Goal: Contribute content

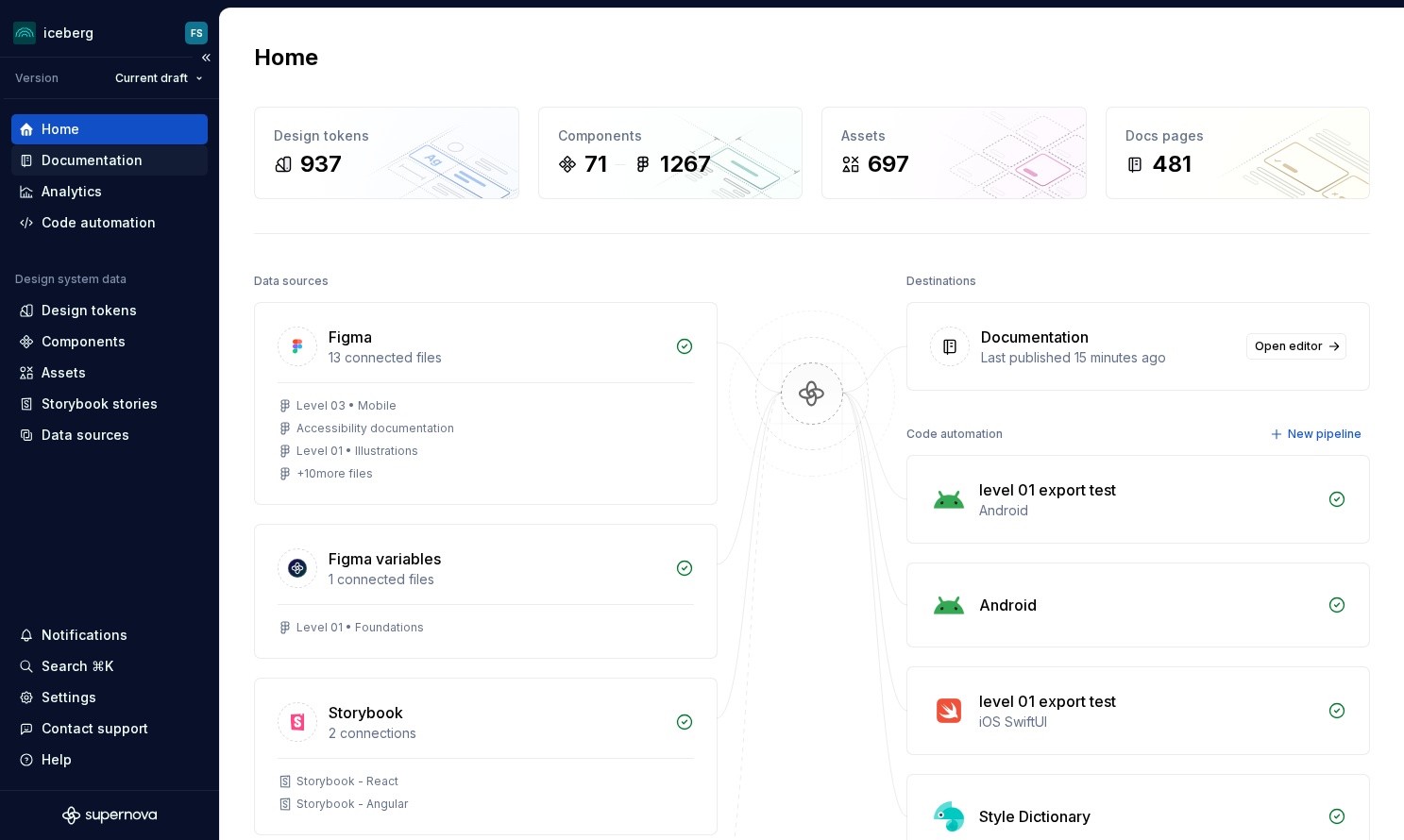
click at [64, 160] on div "Documentation" at bounding box center [91, 161] width 101 height 19
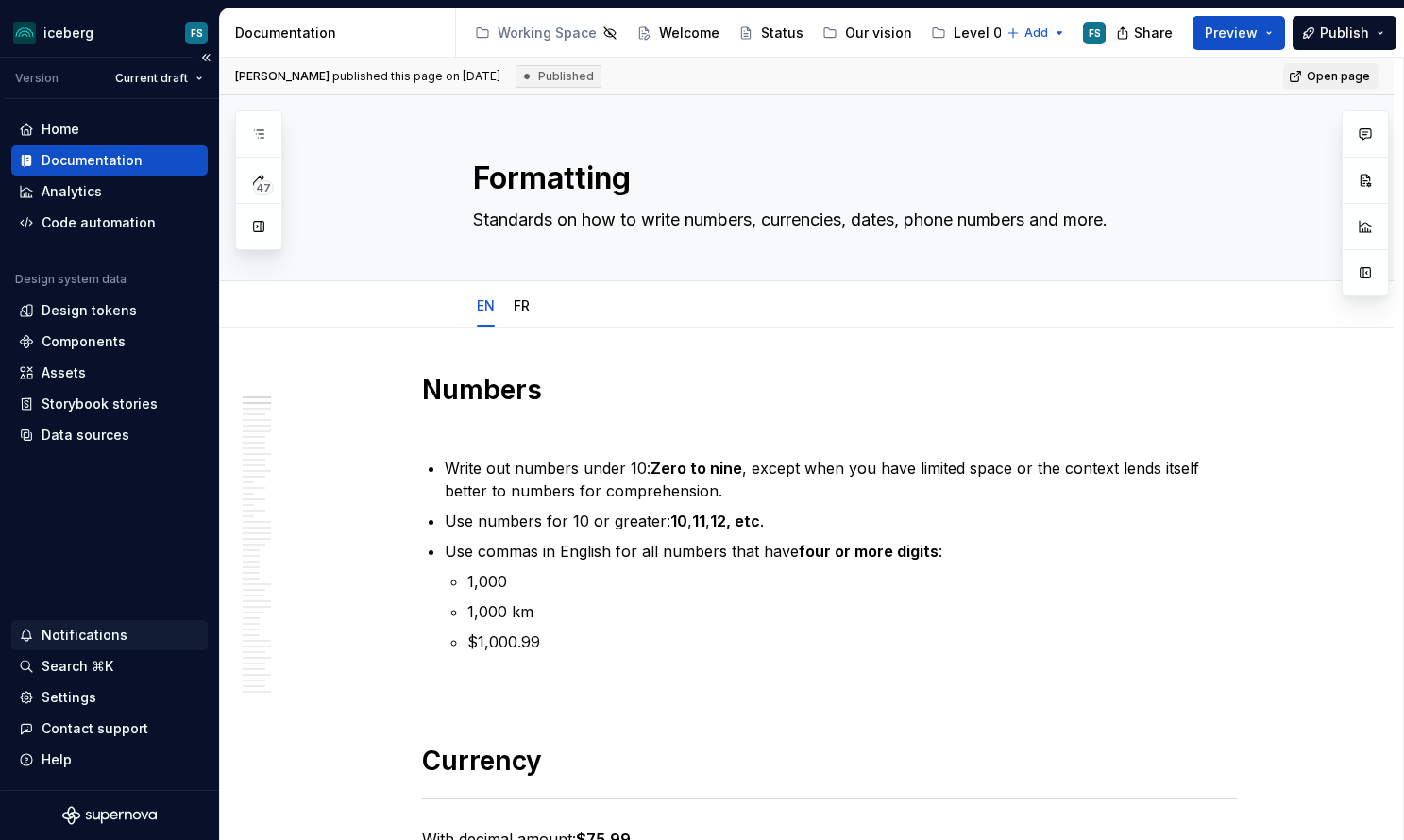
click at [66, 626] on div "Notifications" at bounding box center [84, 636] width 86 height 19
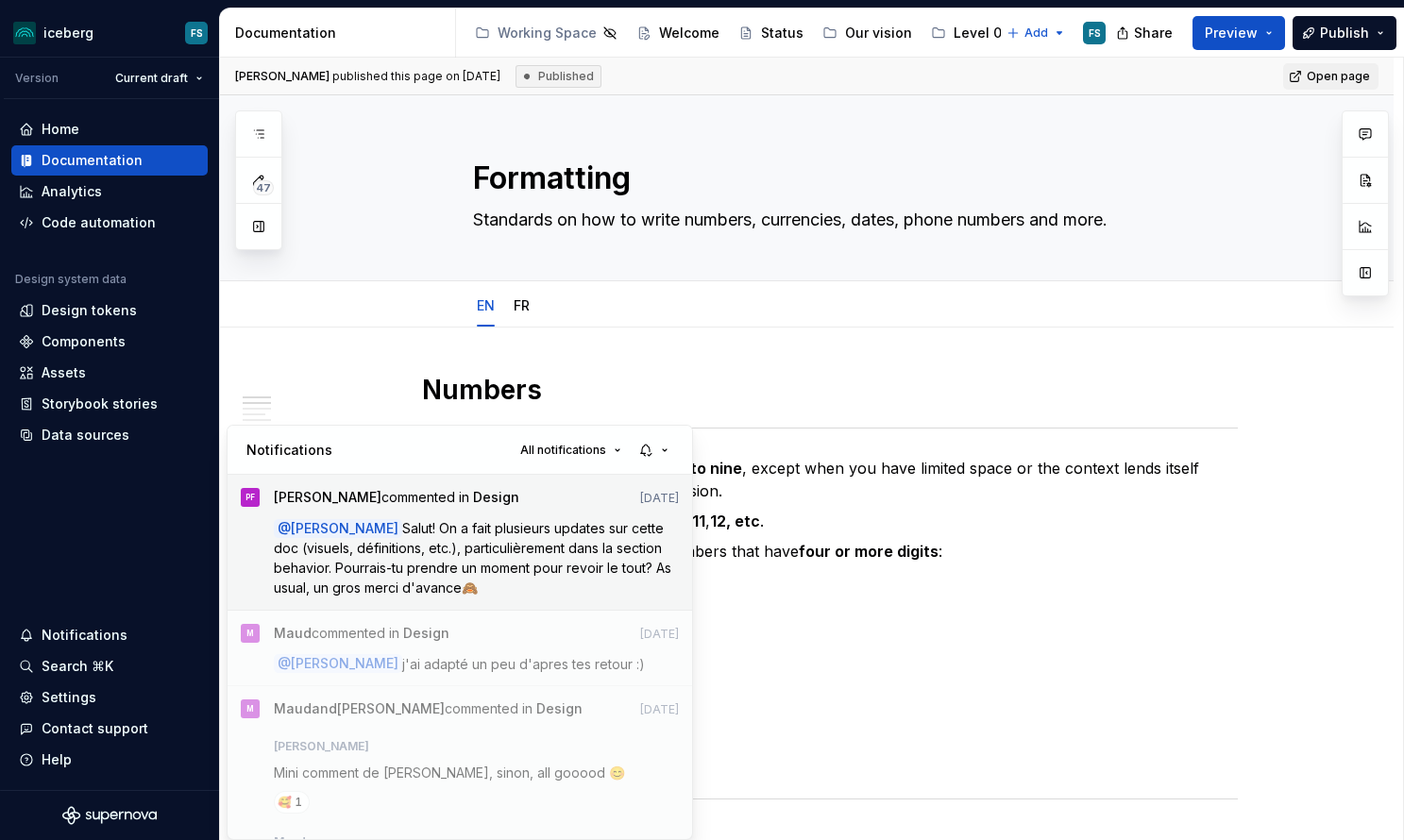
click at [479, 546] on span "Salut! On a fait plusieurs updates sur cette doc (visuels, définitions, etc.), …" at bounding box center [474, 558] width 401 height 75
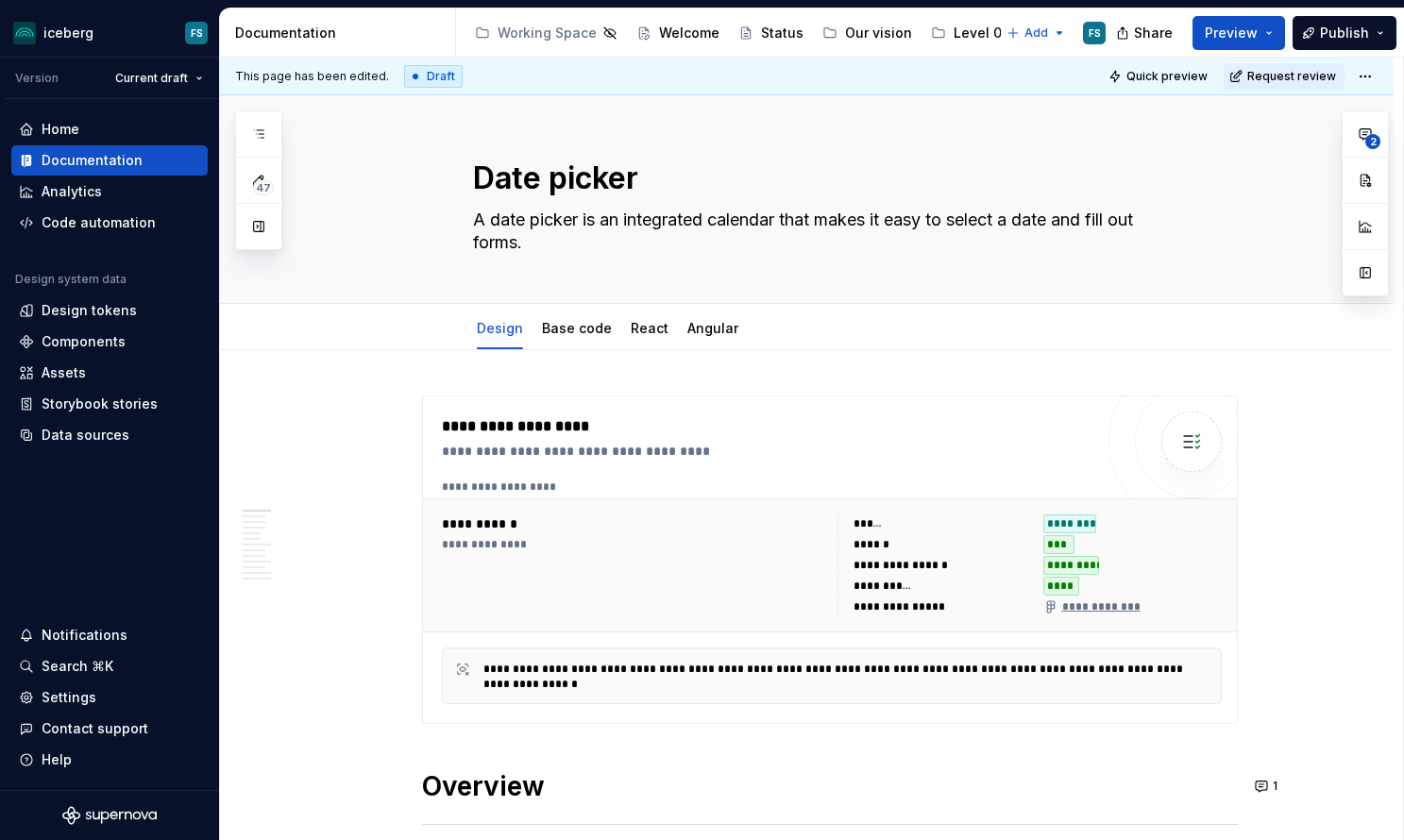
type textarea "*"
